Goal: Task Accomplishment & Management: Manage account settings

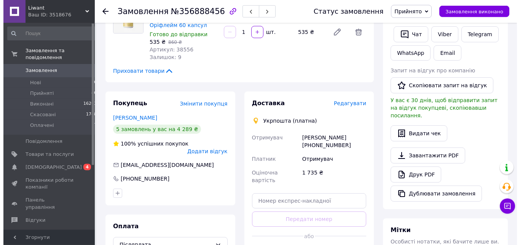
scroll to position [272, 0]
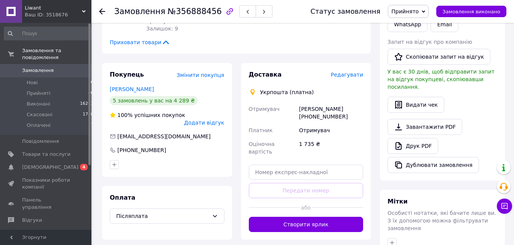
click at [350, 72] on span "Редагувати" at bounding box center [347, 75] width 32 height 6
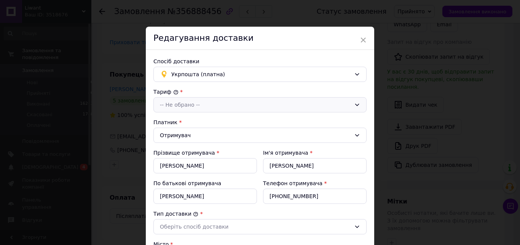
click at [354, 101] on div "-- Не обрано --" at bounding box center [260, 104] width 213 height 15
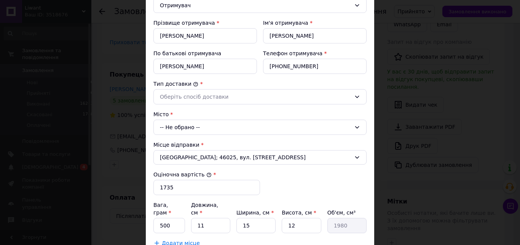
scroll to position [130, 0]
click at [354, 125] on icon at bounding box center [357, 127] width 6 height 6
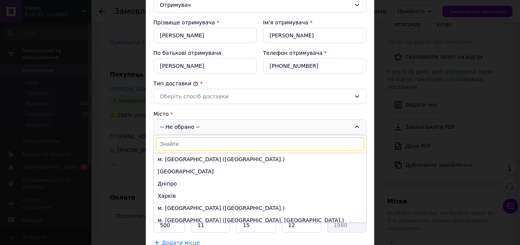
click at [327, 141] on input at bounding box center [260, 144] width 209 height 14
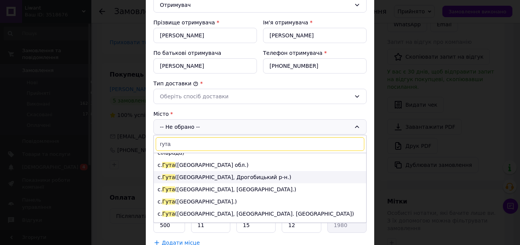
scroll to position [43, 0]
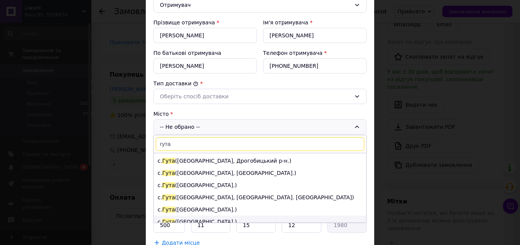
type input "гута"
click at [219, 216] on li "с. Гута (Івано-Франківська обл.)" at bounding box center [260, 222] width 213 height 12
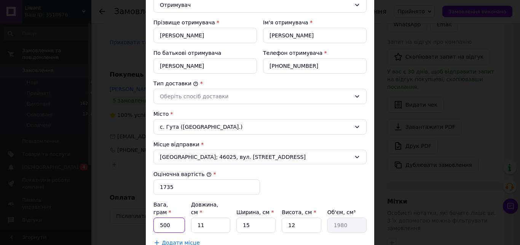
drag, startPoint x: 172, startPoint y: 217, endPoint x: 151, endPoint y: 221, distance: 21.6
click at [154, 221] on input "500" at bounding box center [170, 225] width 32 height 15
type input "300"
drag, startPoint x: 204, startPoint y: 218, endPoint x: 196, endPoint y: 220, distance: 8.4
click at [196, 220] on input "11" at bounding box center [210, 225] width 39 height 15
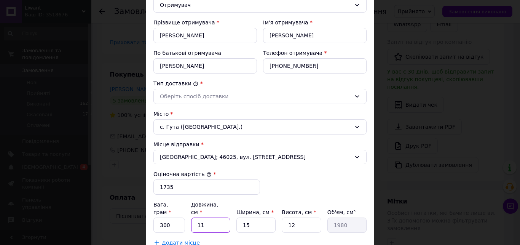
type input "12"
type input "2160"
type input "120"
type input "21600"
type input "12"
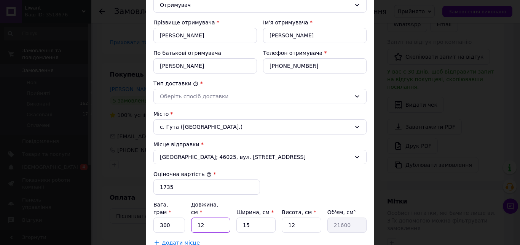
type input "2160"
type input "1"
type input "180"
type input "2"
type input "360"
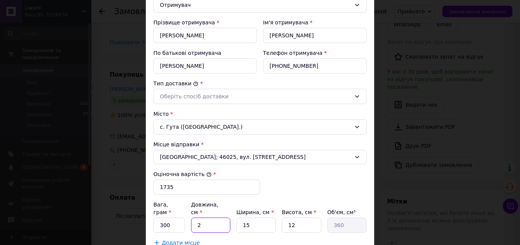
type input "20"
type input "3600"
type input "20"
drag, startPoint x: 245, startPoint y: 218, endPoint x: 237, endPoint y: 221, distance: 8.6
click at [237, 221] on input "15" at bounding box center [256, 225] width 39 height 15
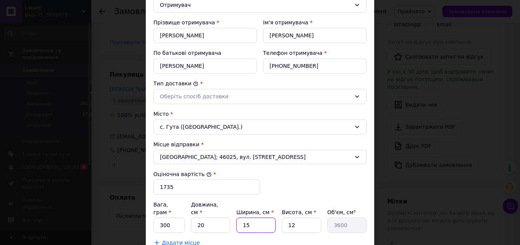
type input "1"
type input "240"
type input "10"
type input "2400"
type input "10"
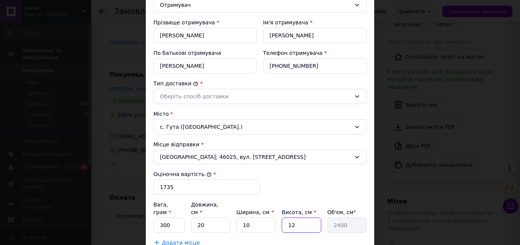
drag, startPoint x: 298, startPoint y: 219, endPoint x: 278, endPoint y: 222, distance: 20.5
click at [282, 222] on input "12" at bounding box center [301, 225] width 39 height 15
type input "1"
type input "200"
type input "10"
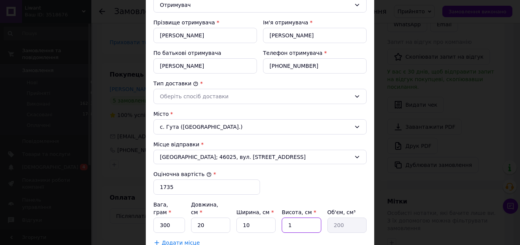
type input "2000"
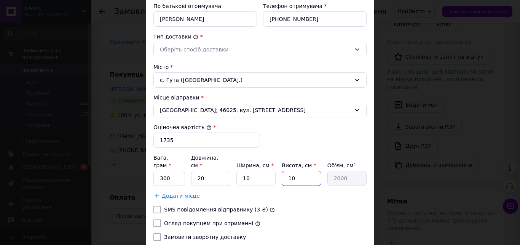
scroll to position [229, 0]
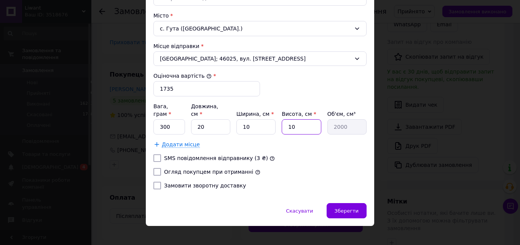
type input "10"
click at [154, 168] on input "Огляд покупцем при отриманні" at bounding box center [158, 172] width 8 height 8
checkbox input "true"
click at [154, 182] on input "Замовити зворотну доставку" at bounding box center [158, 186] width 8 height 8
checkbox input "true"
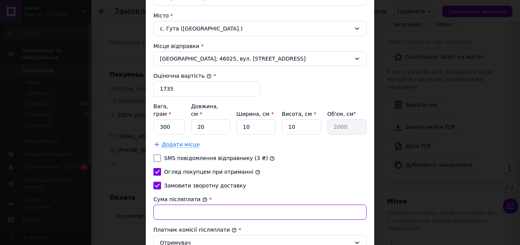
click at [163, 205] on input "Сума післяплати" at bounding box center [260, 212] width 213 height 15
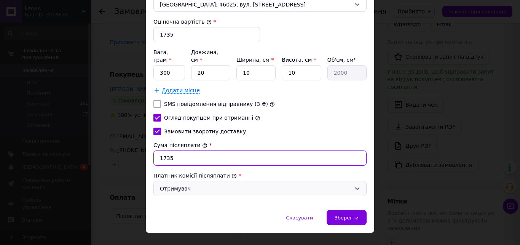
scroll to position [290, 0]
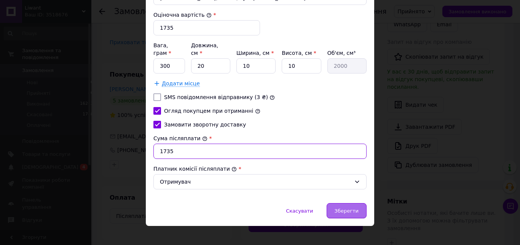
type input "1735"
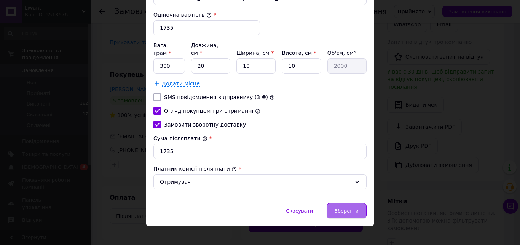
click at [341, 208] on span "Зберегти" at bounding box center [347, 211] width 24 height 6
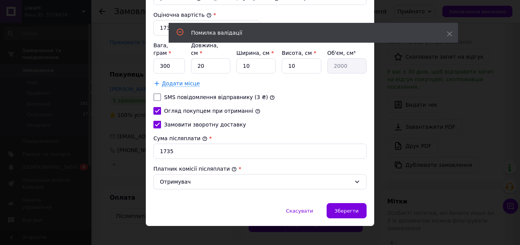
scroll to position [47, 0]
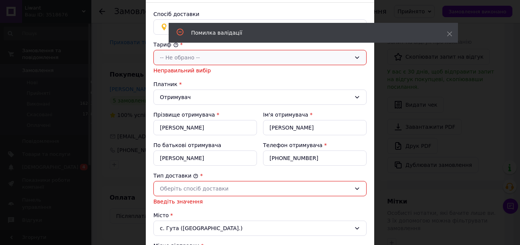
click at [349, 58] on div "-- Не обрано --" at bounding box center [260, 57] width 213 height 15
click at [328, 69] on li "Стандарт" at bounding box center [260, 74] width 213 height 14
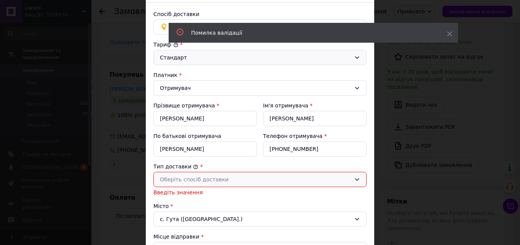
click at [353, 176] on div "Оберіть спосіб доставки" at bounding box center [260, 179] width 213 height 15
click at [328, 193] on li "Склад - склад" at bounding box center [260, 196] width 213 height 14
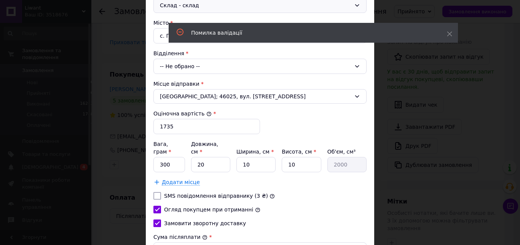
scroll to position [308, 0]
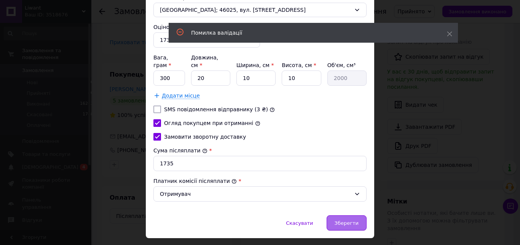
click at [349, 220] on span "Зберегти" at bounding box center [347, 223] width 24 height 6
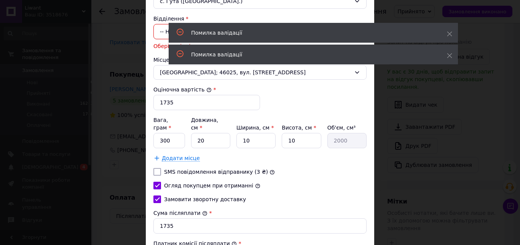
scroll to position [188, 0]
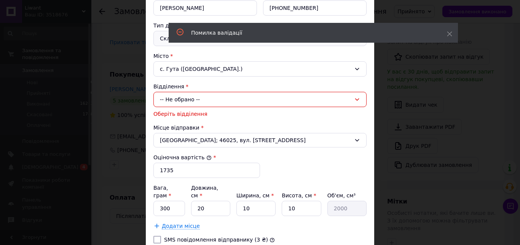
click at [358, 98] on div "-- Не обрано --" at bounding box center [260, 99] width 213 height 15
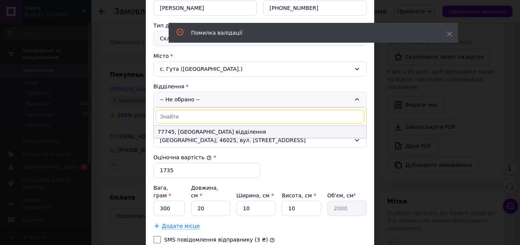
click at [255, 131] on li "77745, Пересувне відділення" at bounding box center [260, 132] width 213 height 12
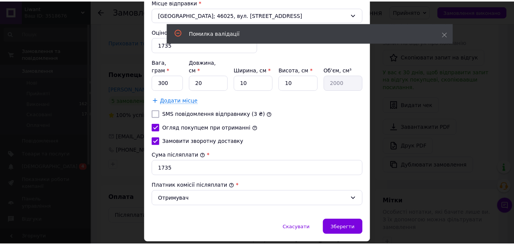
scroll to position [320, 0]
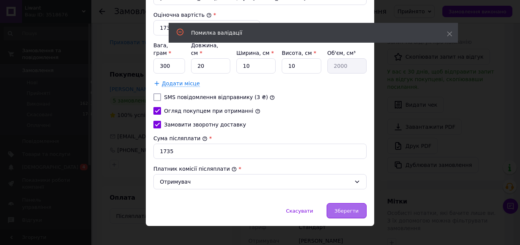
click at [332, 203] on div "Зберегти" at bounding box center [347, 210] width 40 height 15
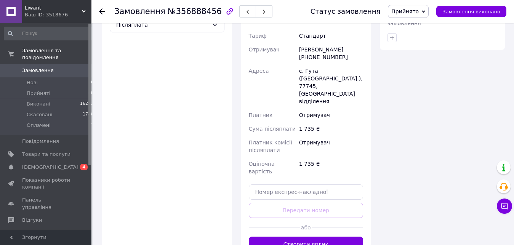
scroll to position [466, 0]
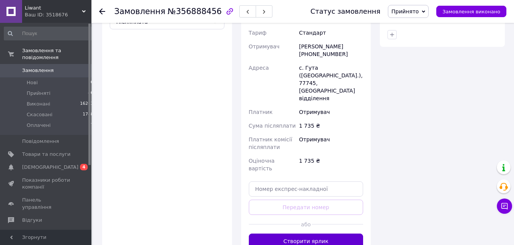
click at [302, 234] on button "Створити ярлик" at bounding box center [306, 241] width 115 height 15
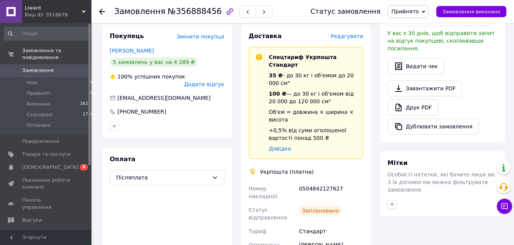
scroll to position [427, 0]
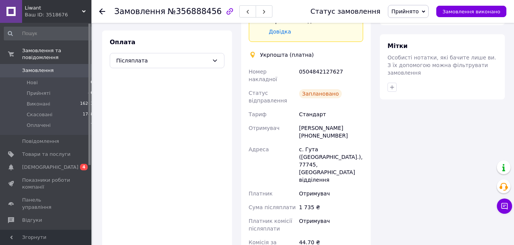
click at [102, 11] on icon at bounding box center [102, 11] width 6 height 6
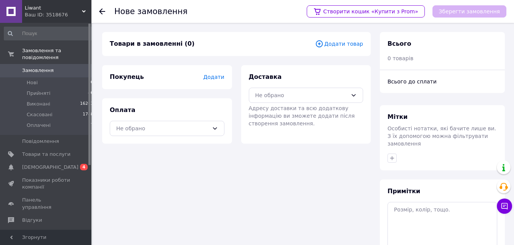
click at [102, 11] on icon at bounding box center [102, 11] width 6 height 6
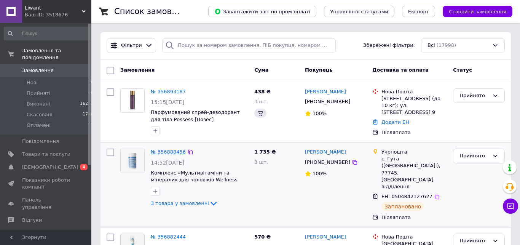
click at [173, 149] on link "№ 356888456" at bounding box center [168, 152] width 35 height 6
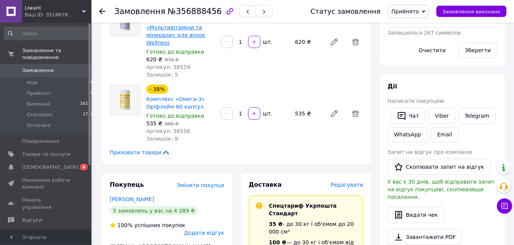
scroll to position [117, 0]
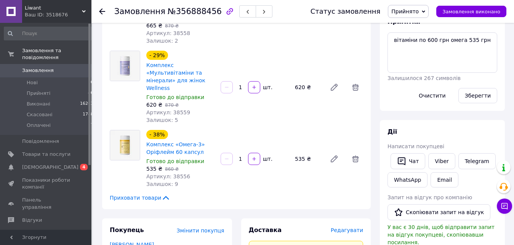
click at [101, 11] on icon at bounding box center [102, 11] width 6 height 6
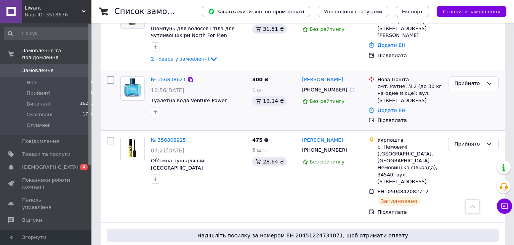
scroll to position [353, 0]
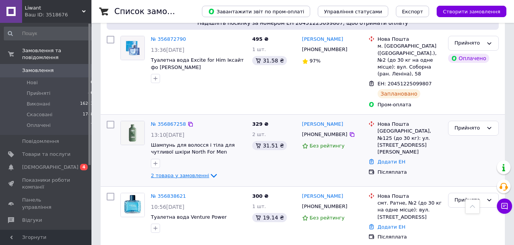
click at [211, 174] on icon at bounding box center [214, 176] width 6 height 4
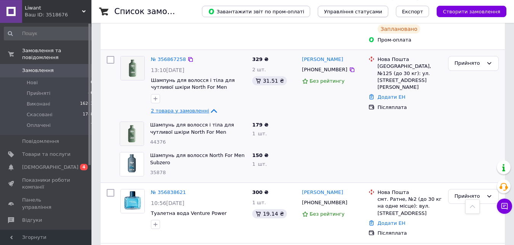
scroll to position [418, 0]
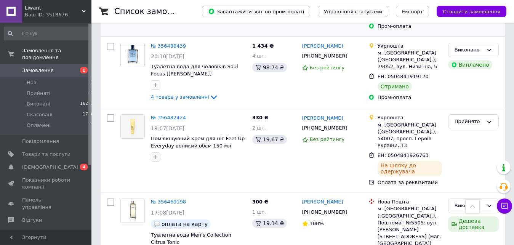
scroll to position [1473, 0]
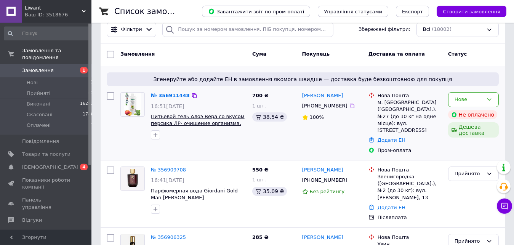
scroll to position [78, 0]
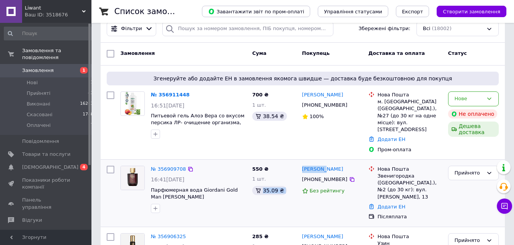
drag, startPoint x: 299, startPoint y: 155, endPoint x: 337, endPoint y: 157, distance: 38.1
click at [337, 163] on div "№ 356909708 16:41[DATE] Парфюмерная вода Giordani Gold Man [PERSON_NAME] [PERSO…" at bounding box center [303, 193] width 398 height 61
click at [342, 165] on div "[PERSON_NAME]" at bounding box center [332, 169] width 62 height 9
drag, startPoint x: 301, startPoint y: 155, endPoint x: 334, endPoint y: 156, distance: 33.1
click at [334, 163] on div "[PERSON_NAME] [PHONE_NUMBER] Без рейтингу" at bounding box center [332, 193] width 66 height 61
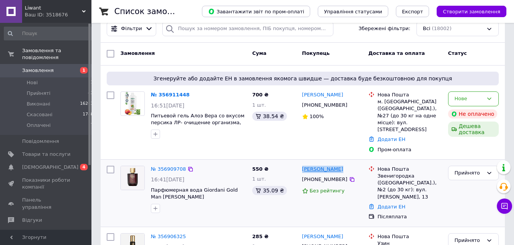
copy link "[PERSON_NAME]"
click at [171, 166] on link "№ 356909708" at bounding box center [168, 169] width 35 height 6
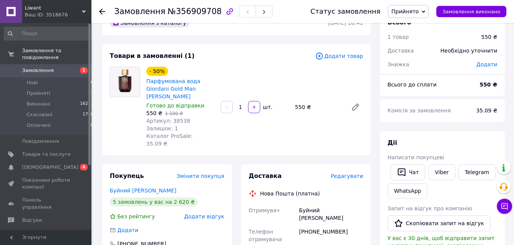
scroll to position [117, 0]
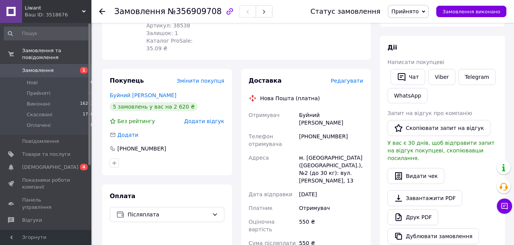
click at [346, 78] on span "Редагувати" at bounding box center [347, 81] width 32 height 6
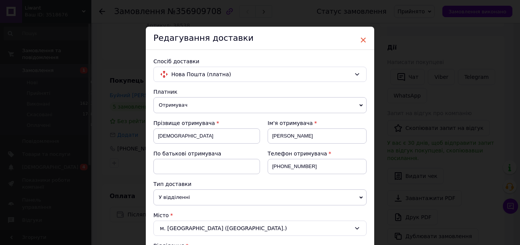
click at [360, 38] on span "×" at bounding box center [363, 40] width 7 height 13
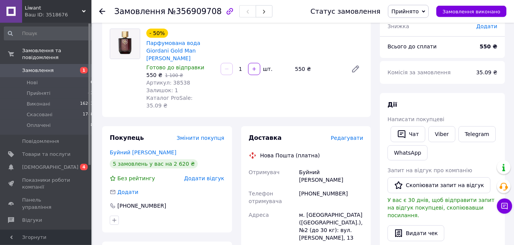
scroll to position [78, 0]
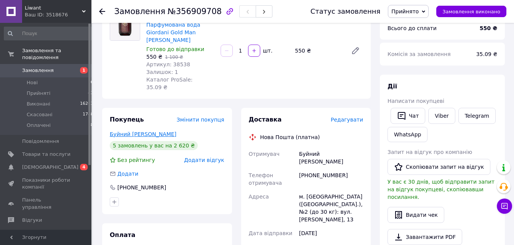
click at [121, 131] on link "Буйний [PERSON_NAME]" at bounding box center [143, 134] width 67 height 6
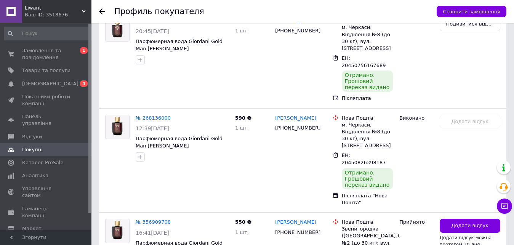
scroll to position [465, 0]
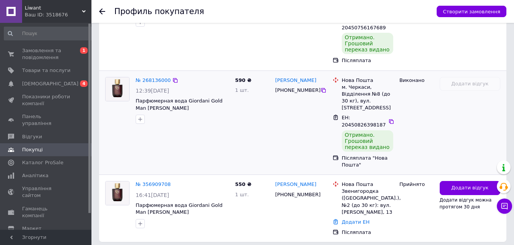
click at [277, 124] on div "[PERSON_NAME] [PHONE_NUMBER]" at bounding box center [300, 123] width 57 height 98
click at [100, 14] on icon at bounding box center [102, 11] width 6 height 6
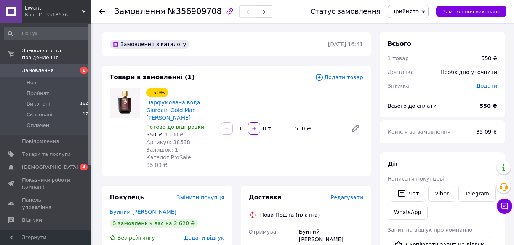
click at [100, 11] on use at bounding box center [102, 11] width 6 height 6
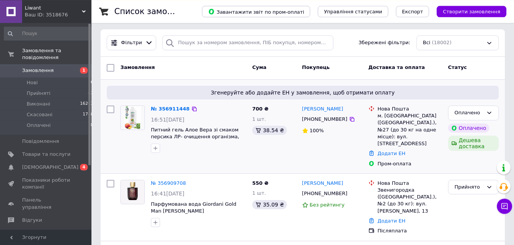
scroll to position [117, 0]
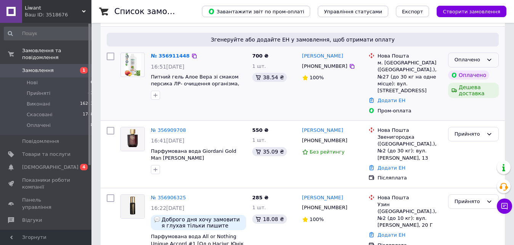
click at [487, 58] on icon at bounding box center [489, 60] width 6 height 6
click at [467, 75] on li "Прийнято" at bounding box center [473, 76] width 50 height 14
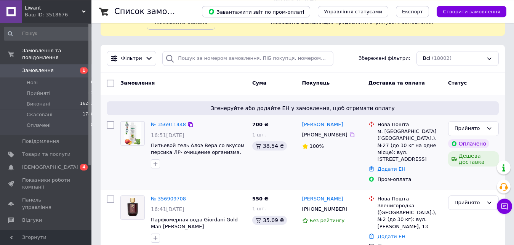
scroll to position [39, 0]
